Goal: Transaction & Acquisition: Purchase product/service

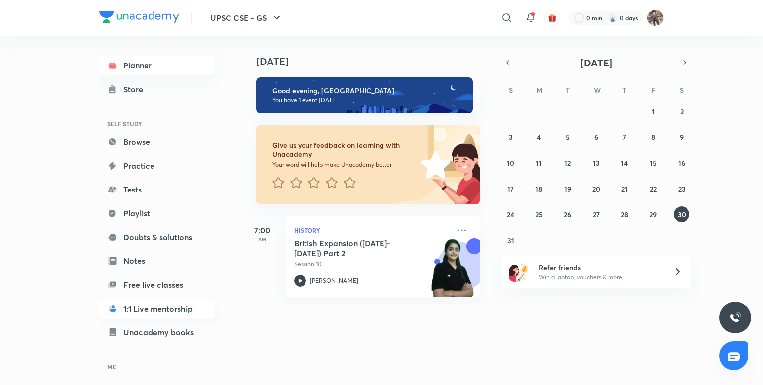
click at [151, 304] on link "1:1 Live mentorship" at bounding box center [156, 309] width 115 height 20
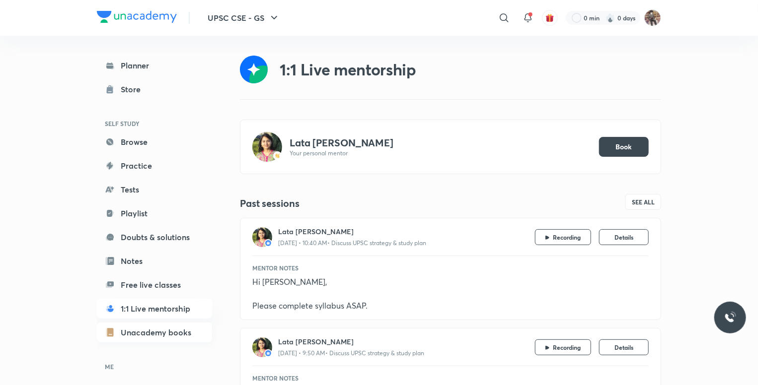
click at [147, 334] on link "Unacademy books" at bounding box center [154, 333] width 115 height 20
